Goal: Task Accomplishment & Management: Manage account settings

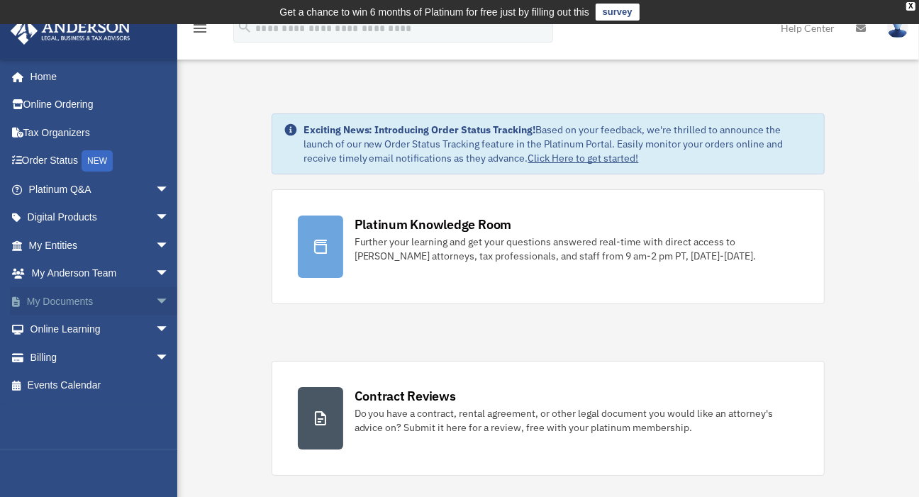
click at [155, 297] on span "arrow_drop_down" at bounding box center [169, 301] width 28 height 29
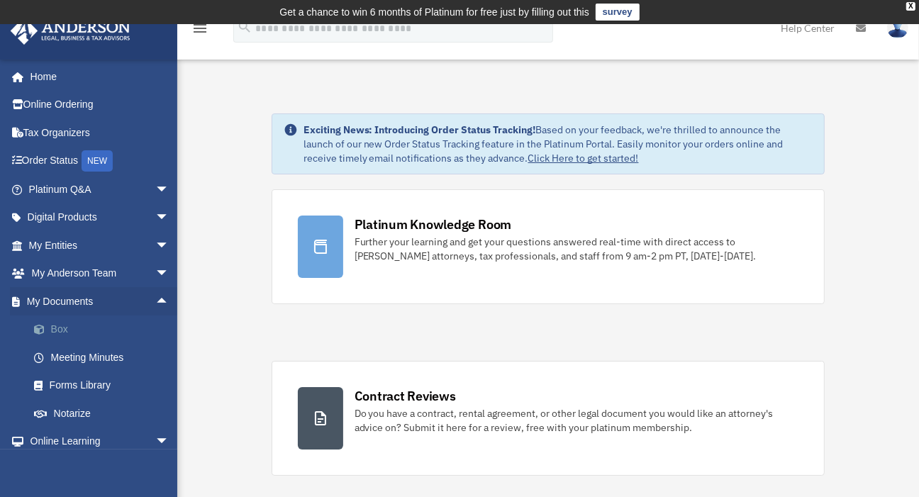
click at [72, 330] on link "Box" at bounding box center [105, 330] width 171 height 28
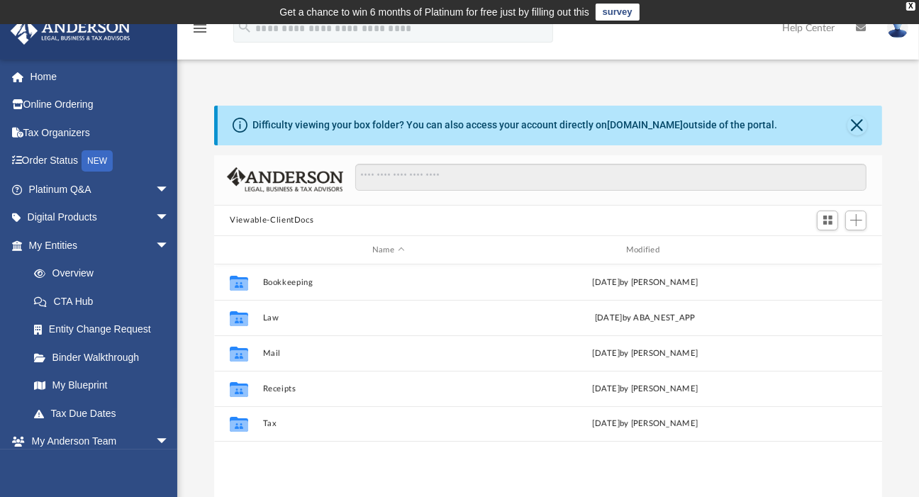
scroll to position [309, 655]
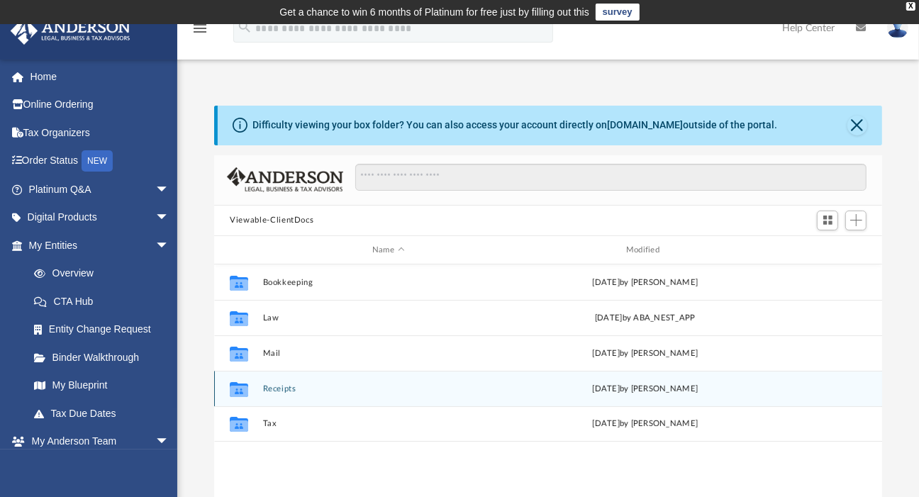
click at [333, 382] on div "Collaborated Folder Receipts [DATE] by [PERSON_NAME]" at bounding box center [548, 388] width 668 height 35
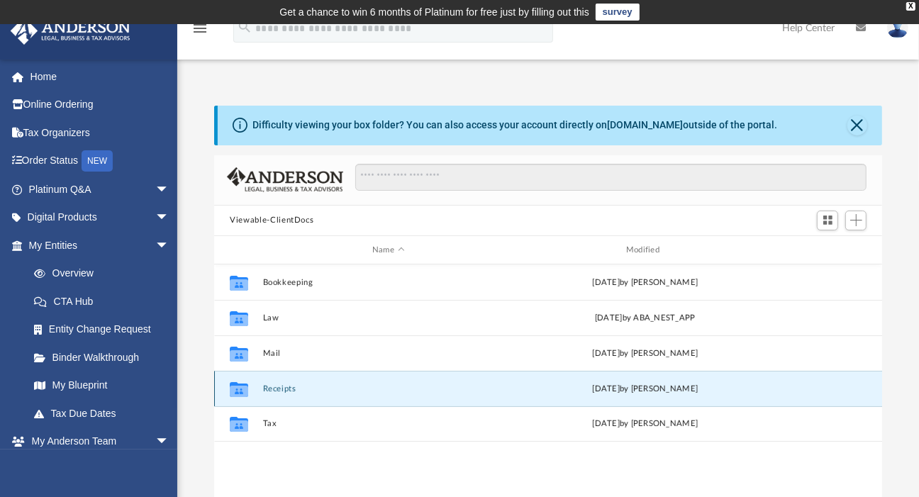
click at [333, 382] on div "Collaborated Folder Receipts [DATE] by [PERSON_NAME]" at bounding box center [548, 388] width 668 height 35
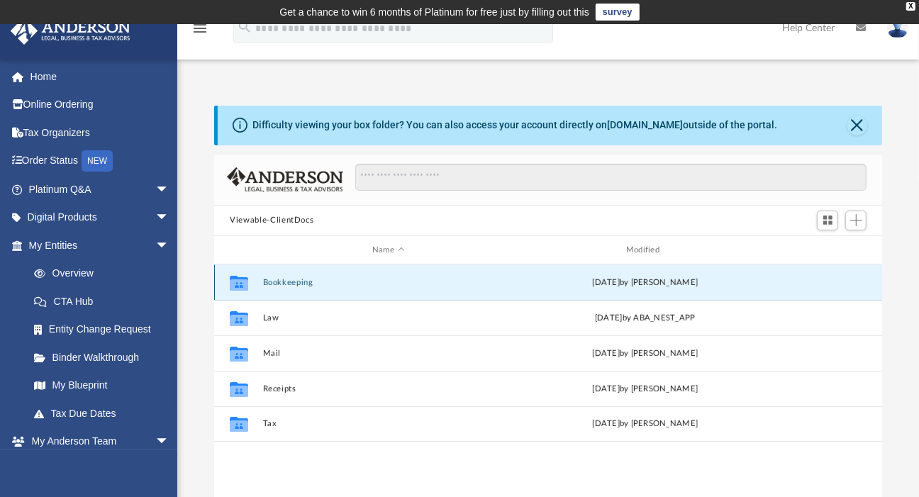
click at [306, 280] on button "Bookkeeping" at bounding box center [388, 282] width 251 height 9
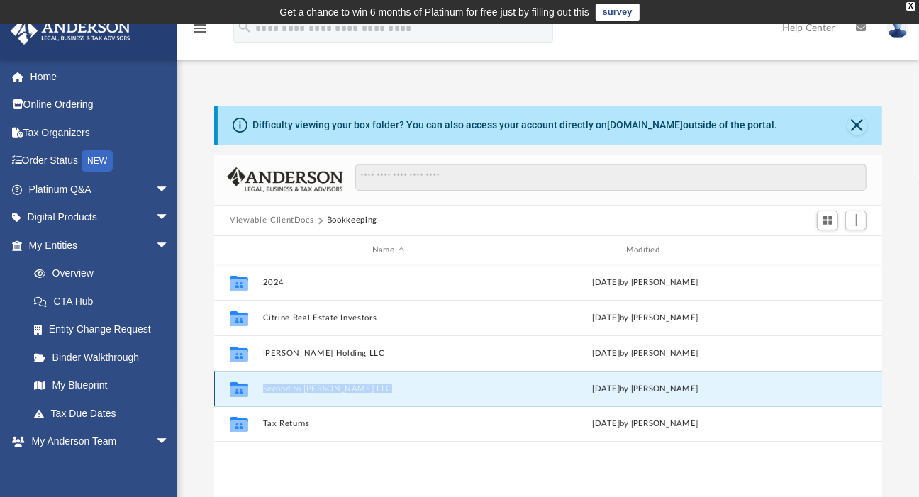
click at [381, 386] on button "Second to [PERSON_NAME] LLC" at bounding box center [388, 389] width 251 height 9
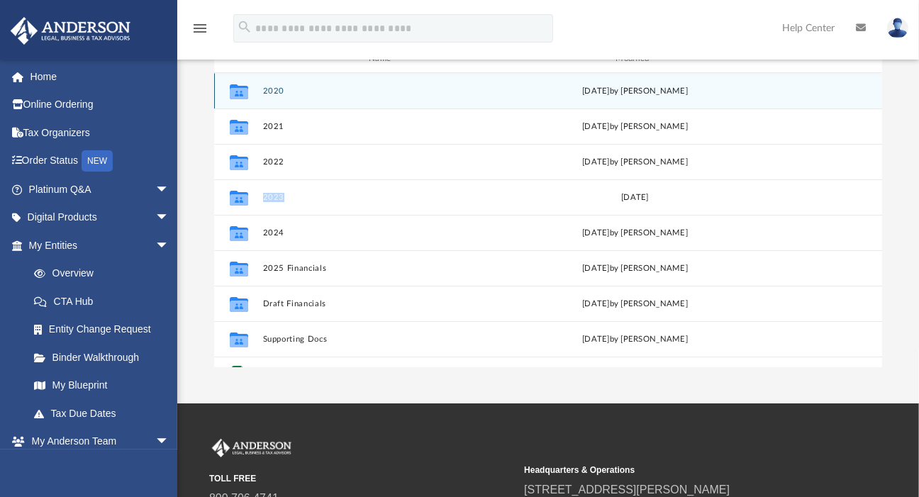
scroll to position [60, 0]
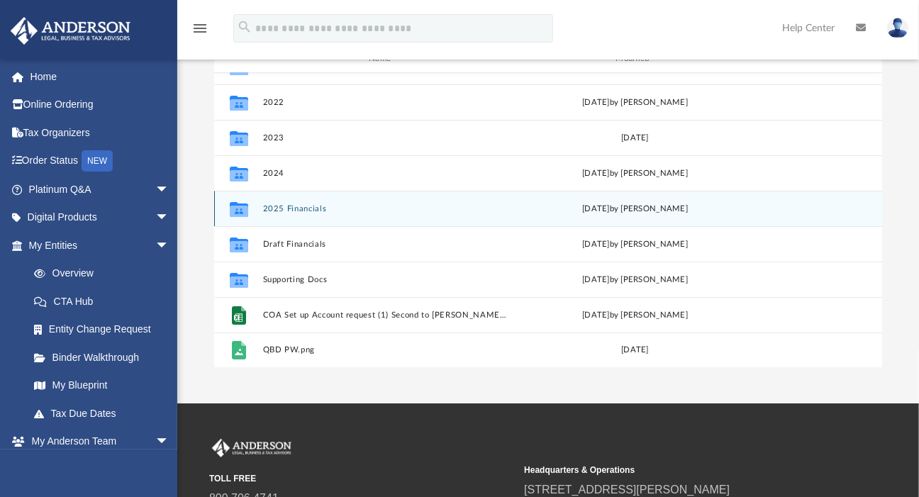
click at [626, 203] on div "[DATE] by [PERSON_NAME]" at bounding box center [636, 209] width 244 height 13
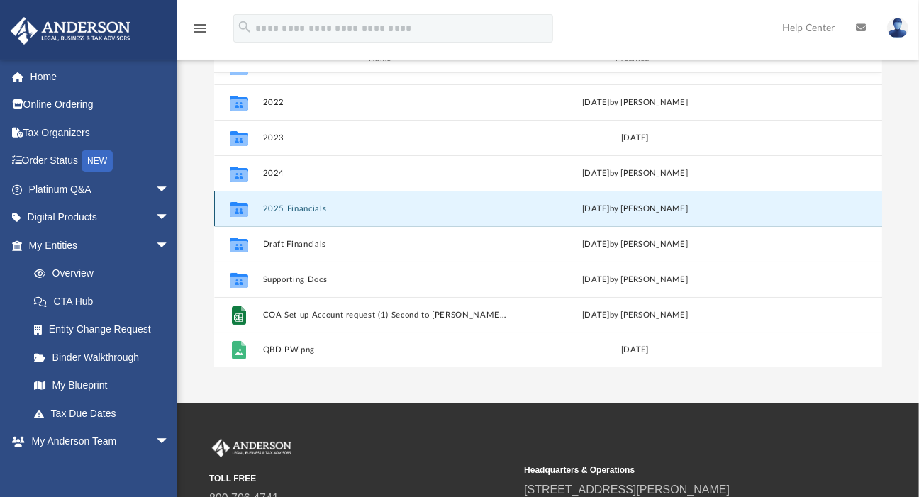
click at [620, 208] on div "[DATE] by [PERSON_NAME]" at bounding box center [636, 209] width 244 height 13
click at [310, 205] on button "2025 Financials" at bounding box center [385, 208] width 244 height 9
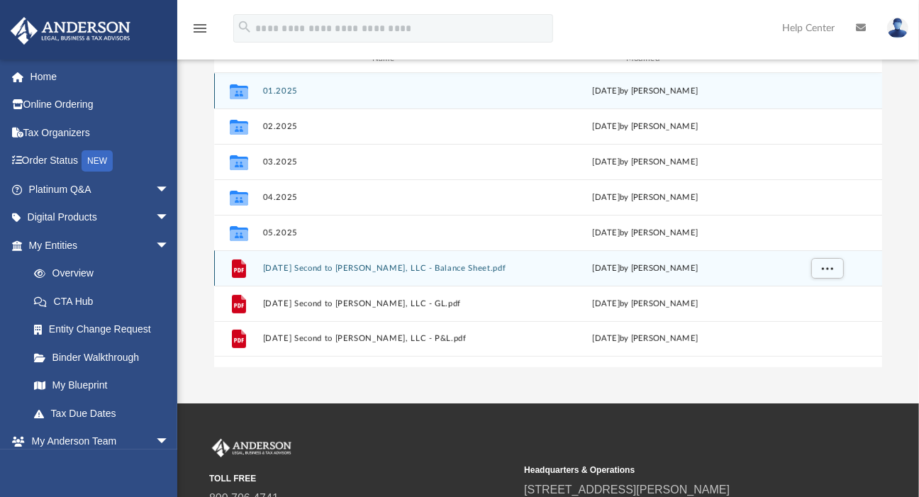
scroll to position [280, 0]
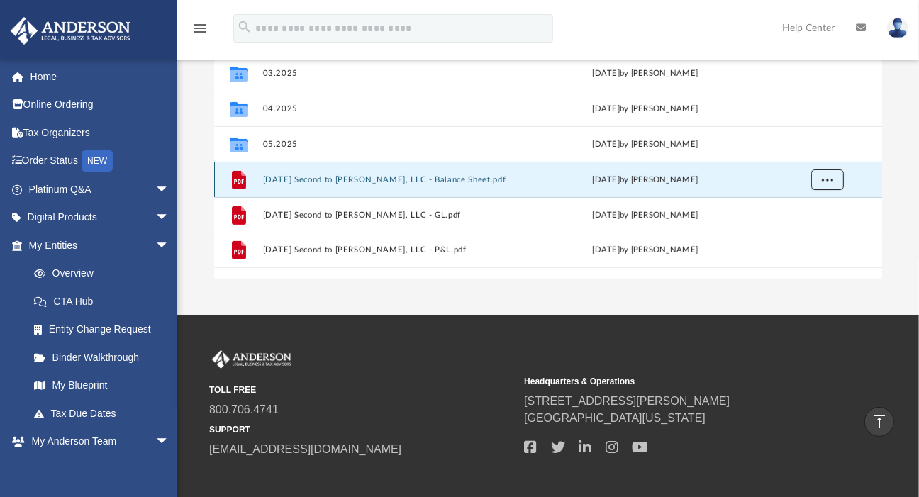
click at [830, 179] on span "More options" at bounding box center [827, 180] width 11 height 8
click at [829, 230] on li "Download" at bounding box center [815, 230] width 41 height 15
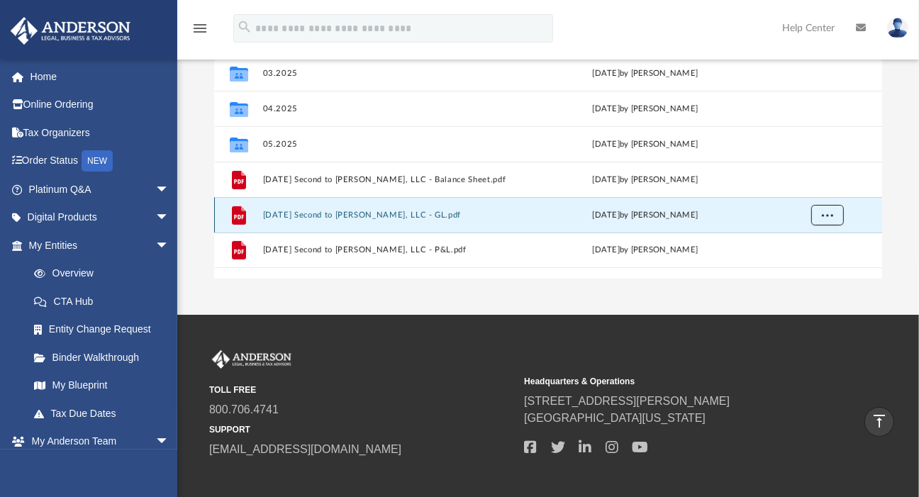
click at [831, 214] on span "More options" at bounding box center [827, 215] width 11 height 8
click at [829, 265] on li "Download" at bounding box center [815, 265] width 41 height 15
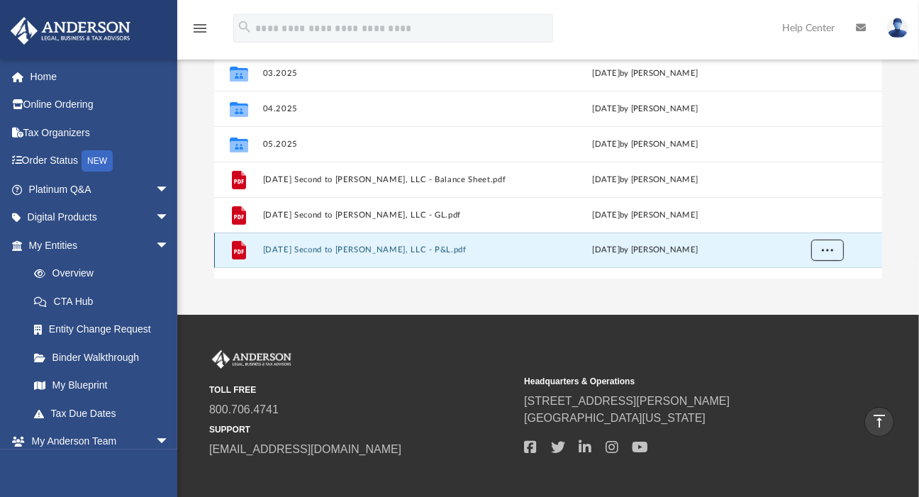
click at [829, 246] on span "More options" at bounding box center [827, 250] width 11 height 8
click at [822, 297] on li "Download" at bounding box center [815, 301] width 41 height 15
click at [518, 297] on div "App [EMAIL_ADDRESS][DOMAIN_NAME] Sign Out [EMAIL_ADDRESS][DOMAIN_NAME] Home Onl…" at bounding box center [459, 29] width 919 height 571
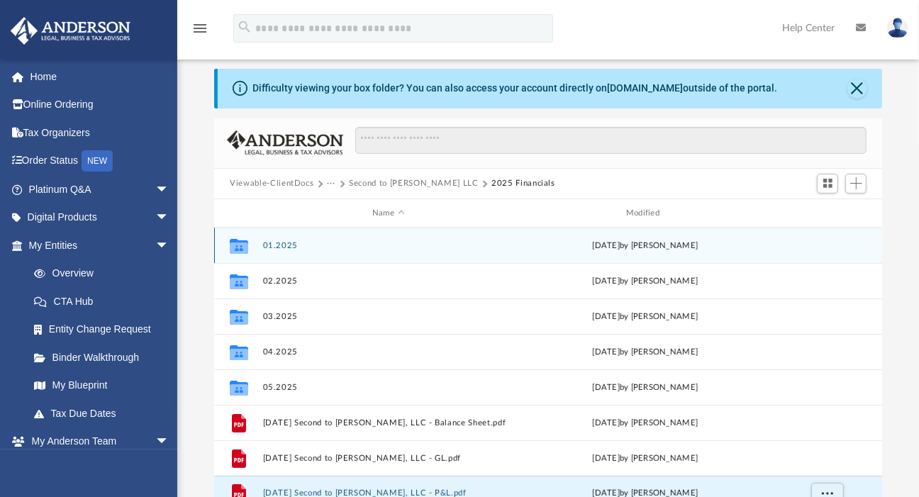
scroll to position [0, 0]
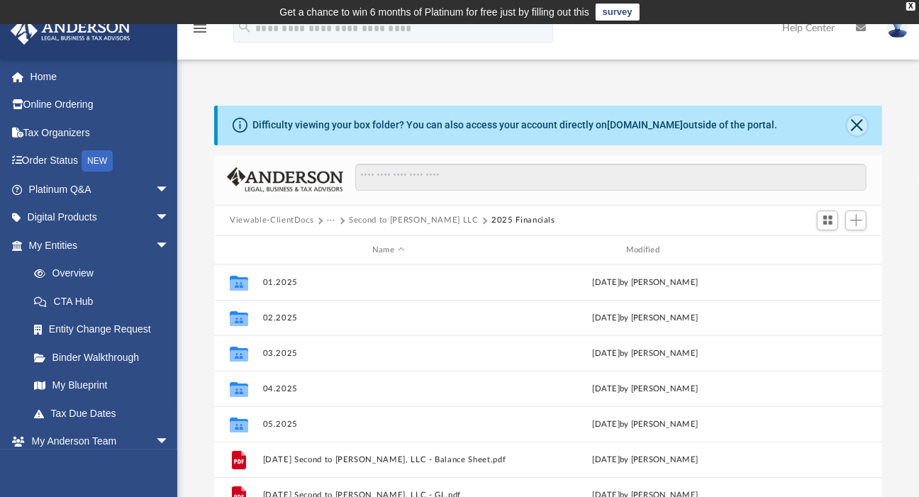
click at [859, 129] on button "Close" at bounding box center [858, 126] width 20 height 20
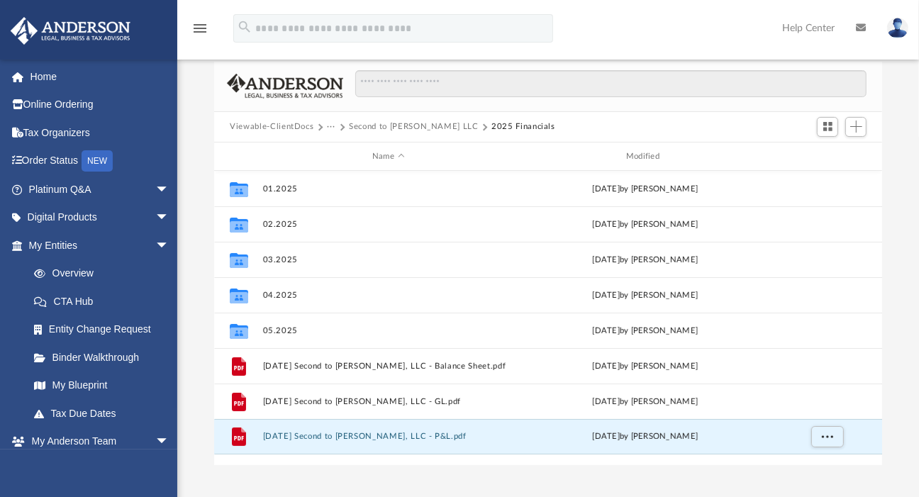
scroll to position [88, 0]
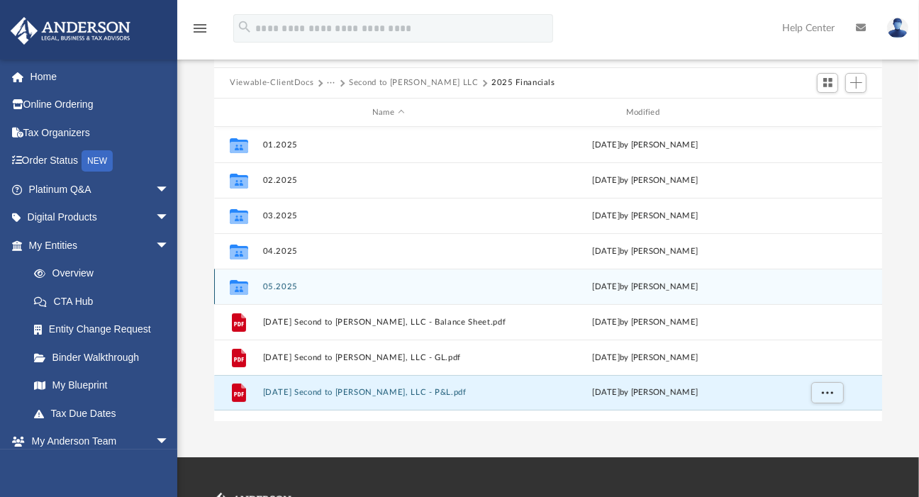
click at [289, 291] on div "Collaborated Folder 05.2025 [DATE] by [PERSON_NAME]" at bounding box center [548, 286] width 668 height 35
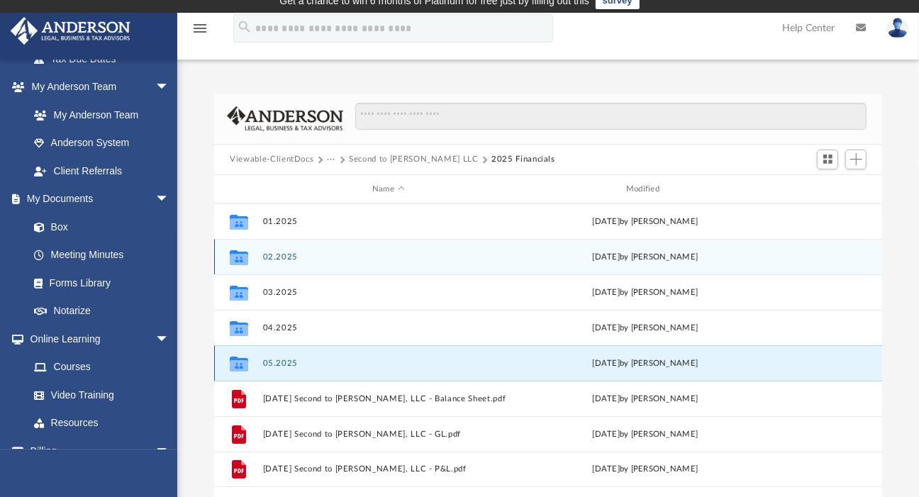
scroll to position [0, 0]
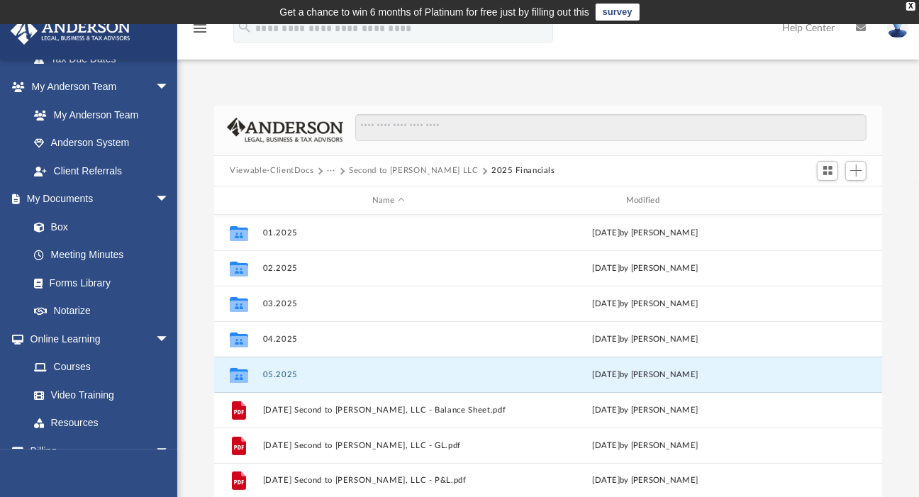
click at [319, 171] on span at bounding box center [319, 170] width 7 height 7
click at [299, 171] on button "Viewable-ClientDocs" at bounding box center [272, 171] width 84 height 13
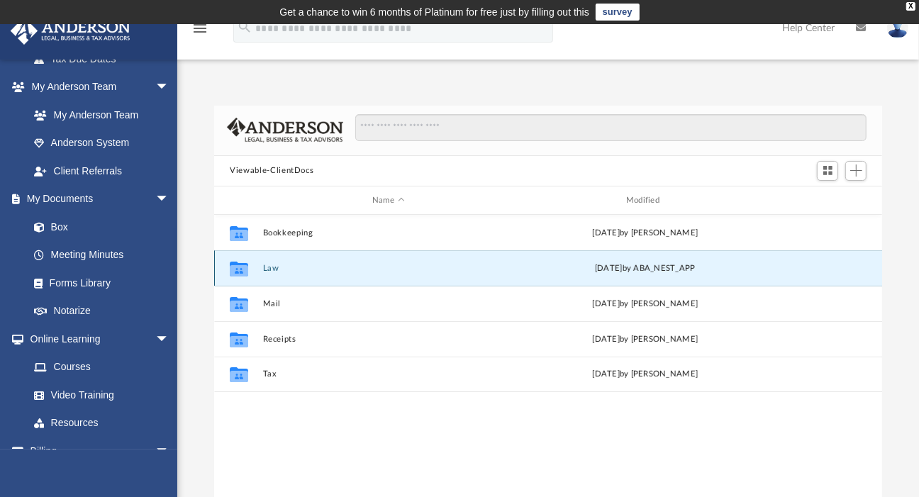
click at [481, 272] on button "Law" at bounding box center [388, 268] width 251 height 9
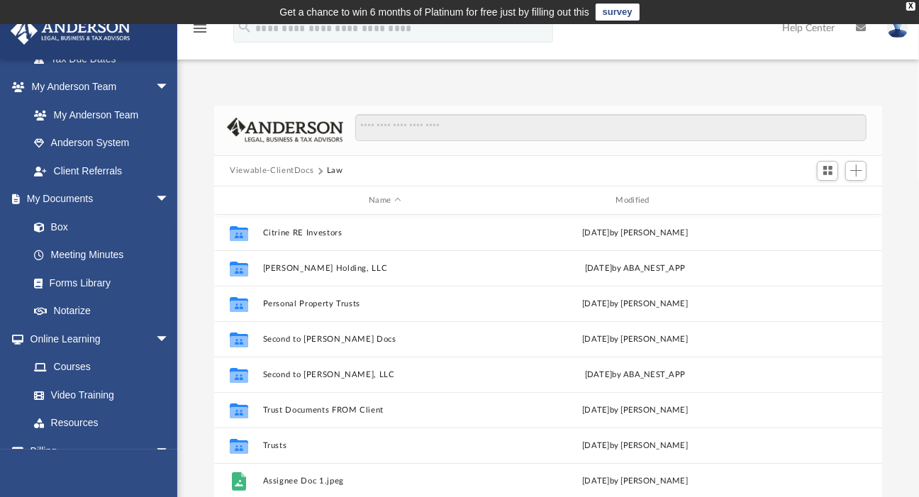
click at [280, 172] on button "Viewable-ClientDocs" at bounding box center [272, 171] width 84 height 13
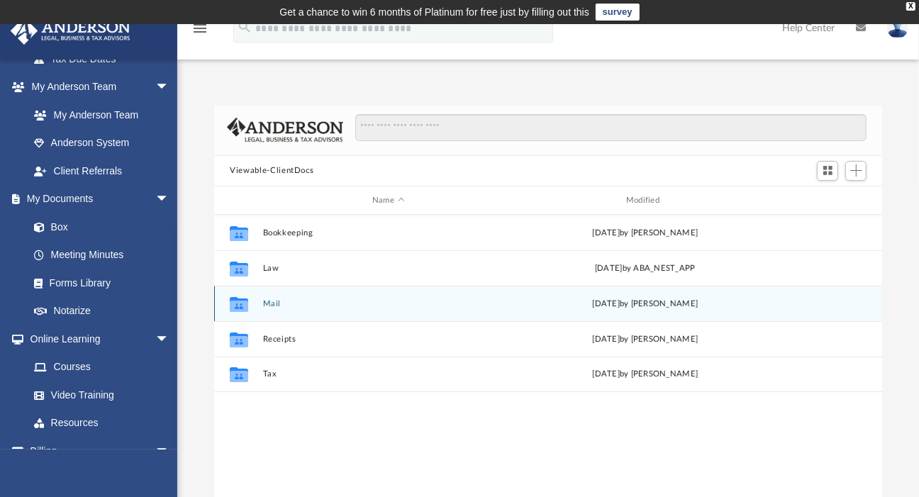
click at [293, 303] on button "Mail" at bounding box center [388, 303] width 251 height 9
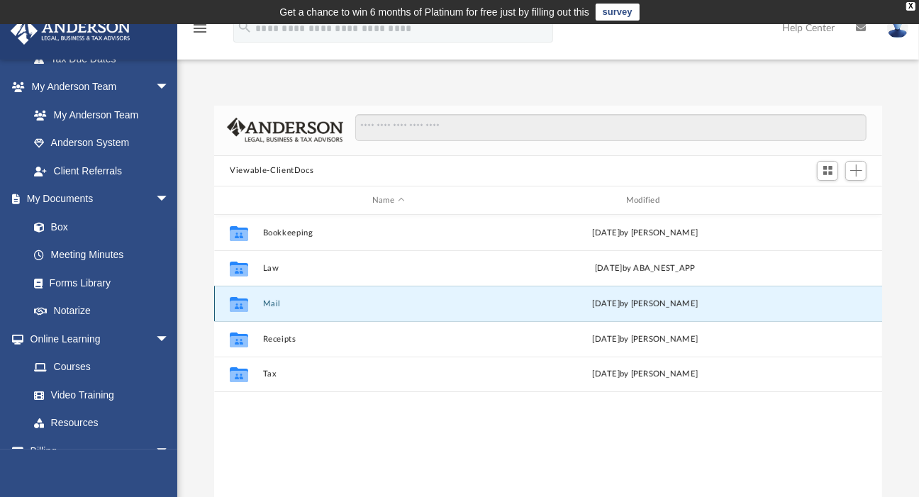
click at [293, 303] on button "Mail" at bounding box center [388, 303] width 251 height 9
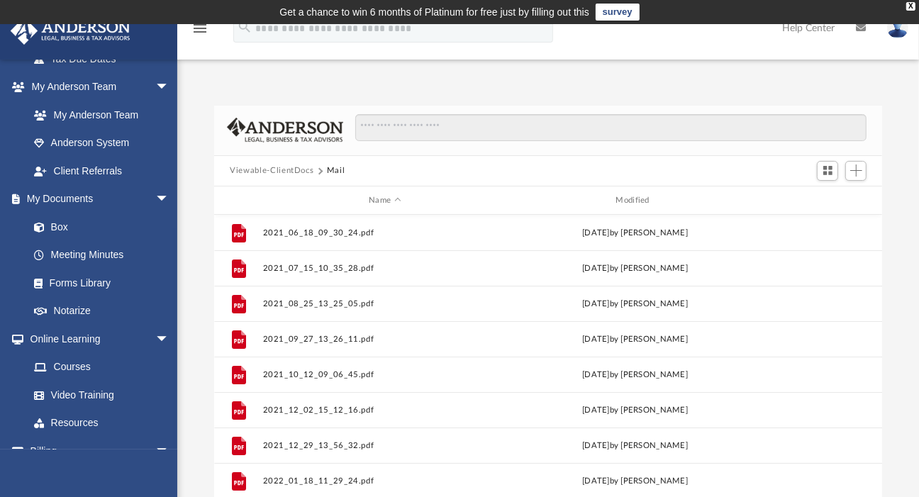
click at [277, 167] on button "Viewable-ClientDocs" at bounding box center [272, 171] width 84 height 13
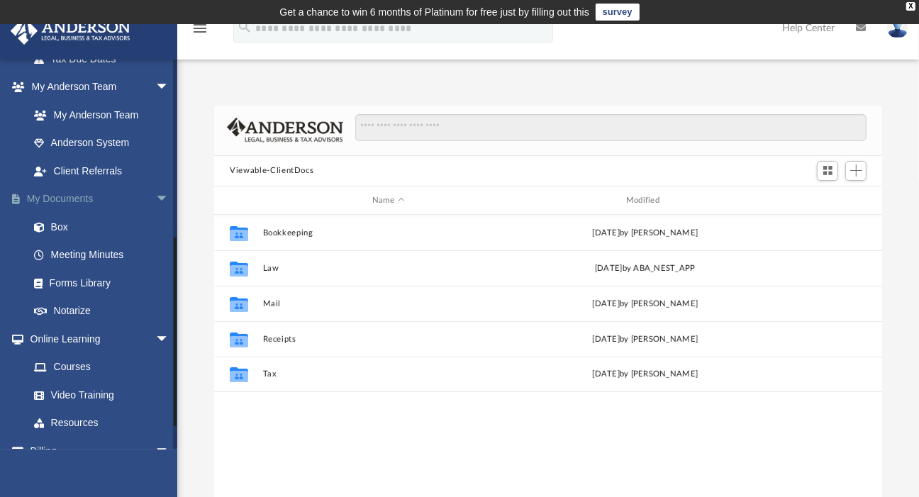
click at [155, 197] on span "arrow_drop_down" at bounding box center [169, 199] width 28 height 29
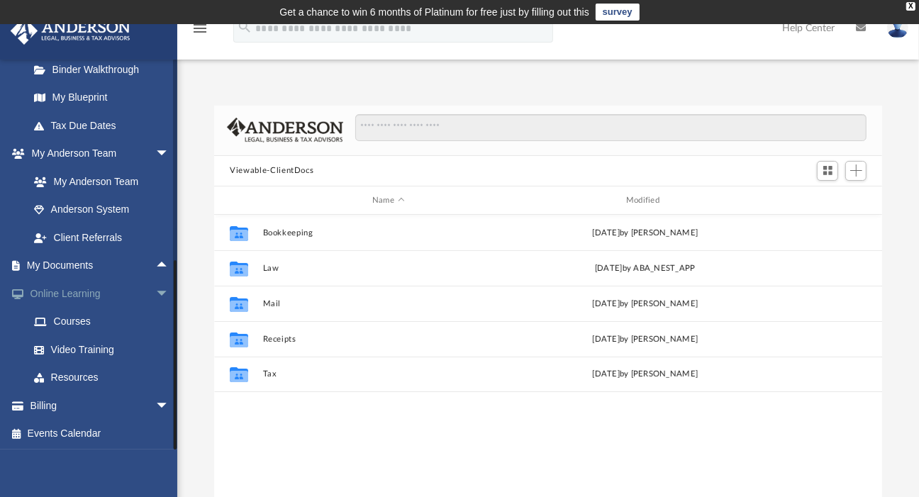
click at [155, 289] on span "arrow_drop_down" at bounding box center [169, 294] width 28 height 29
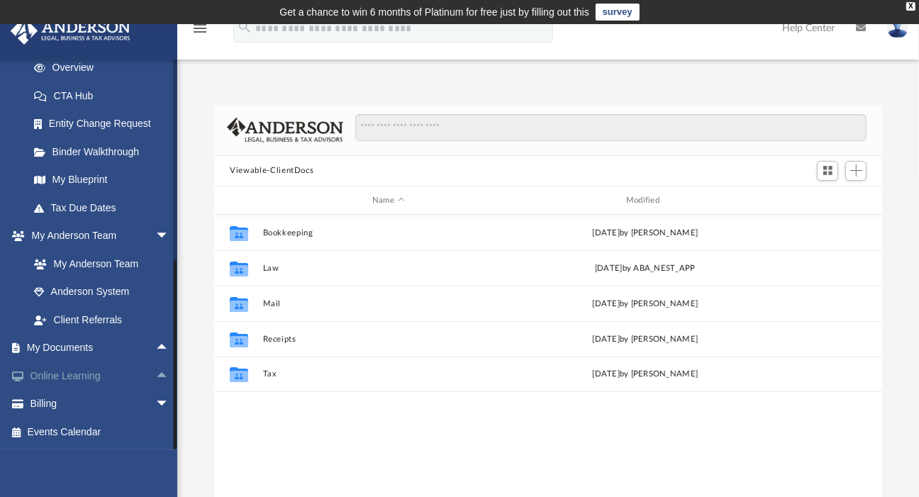
scroll to position [204, 0]
click at [155, 406] on span "arrow_drop_down" at bounding box center [169, 406] width 28 height 29
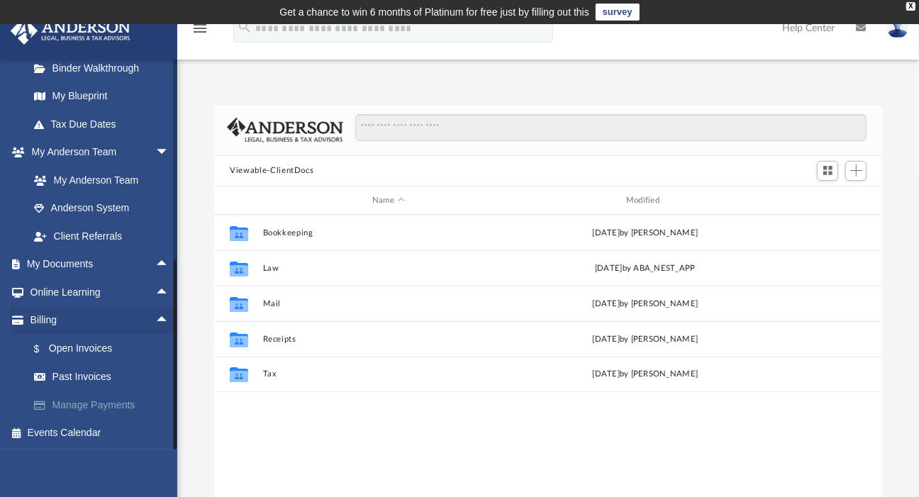
click at [93, 404] on link "Manage Payments" at bounding box center [105, 405] width 171 height 28
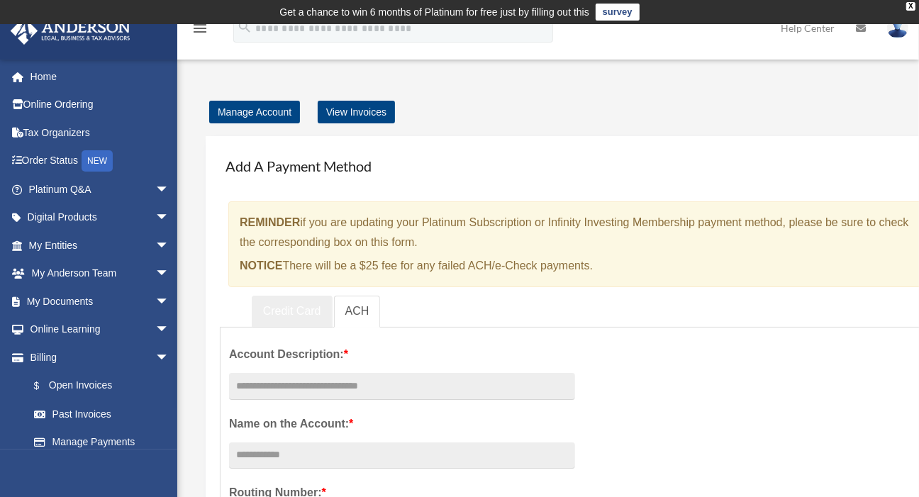
click at [303, 305] on link "Credit Card" at bounding box center [292, 312] width 81 height 32
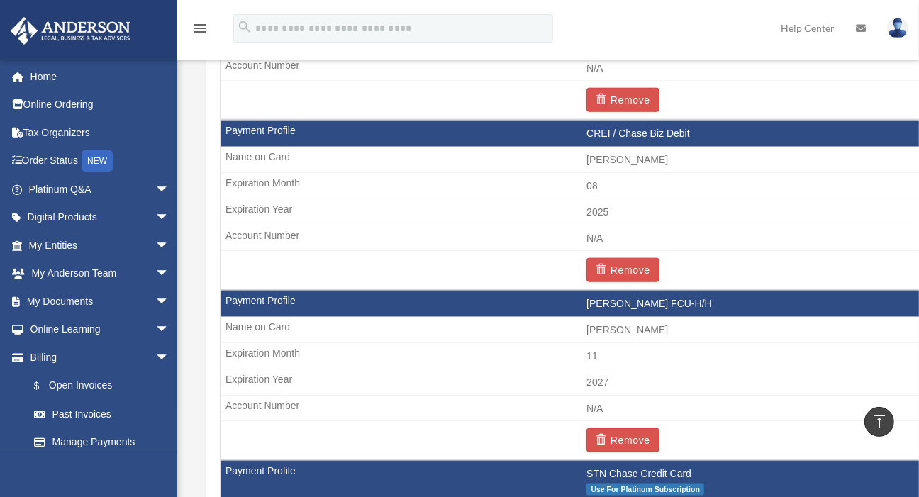
scroll to position [1064, 0]
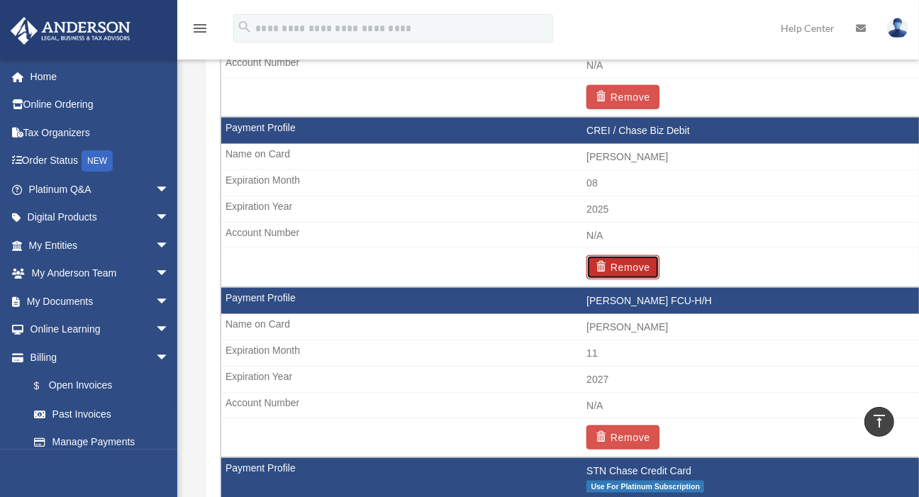
click at [639, 262] on button "Remove" at bounding box center [623, 267] width 73 height 24
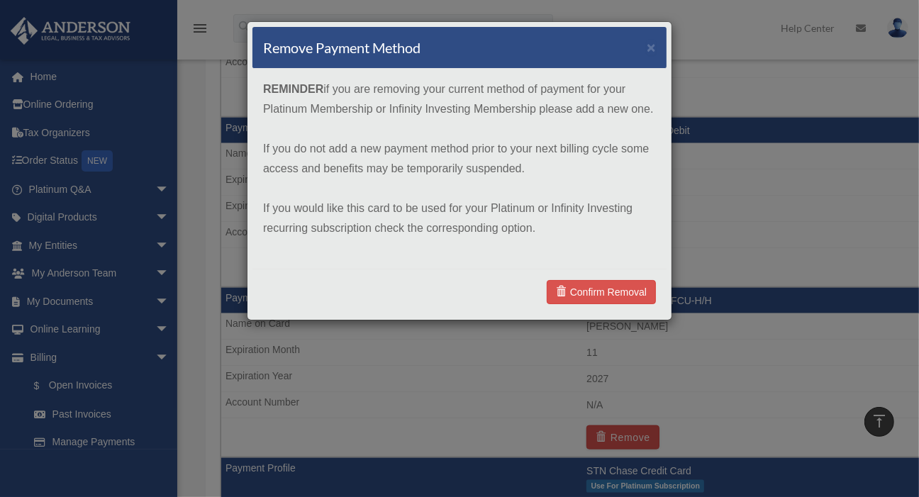
click at [747, 216] on div "Remove Payment Method × REMINDER if you are removing your current method of pay…" at bounding box center [459, 248] width 919 height 497
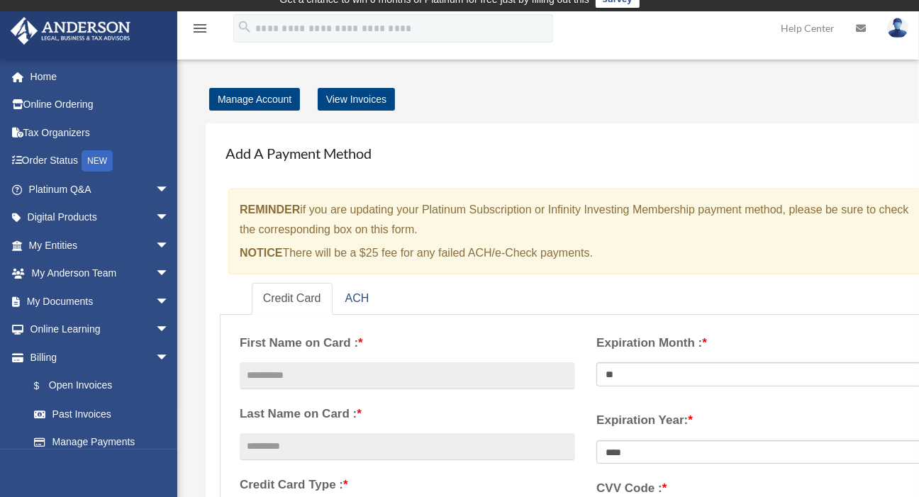
scroll to position [0, 0]
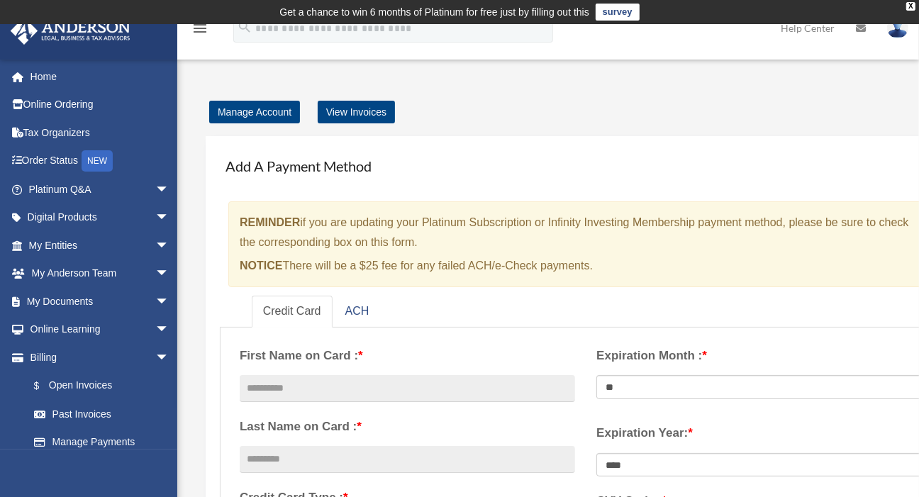
click at [899, 33] on img at bounding box center [897, 28] width 21 height 21
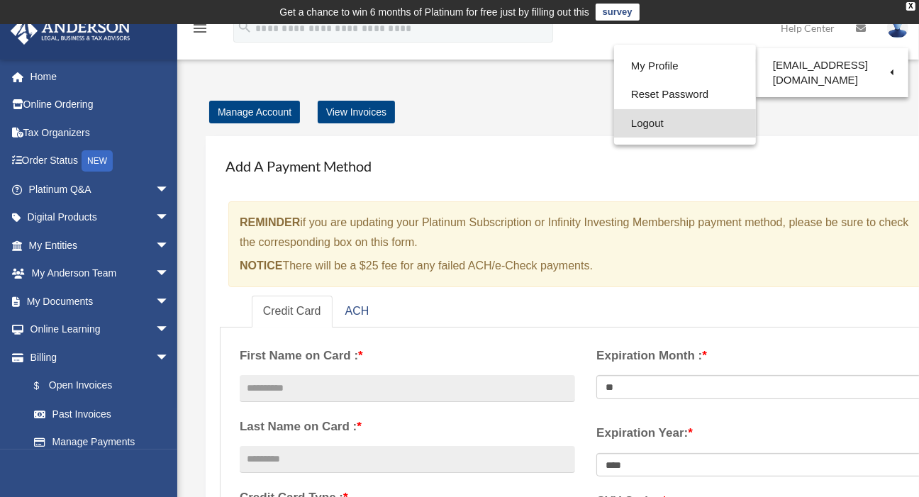
click at [614, 122] on link "Logout" at bounding box center [685, 123] width 142 height 29
